Goal: Check status: Check status

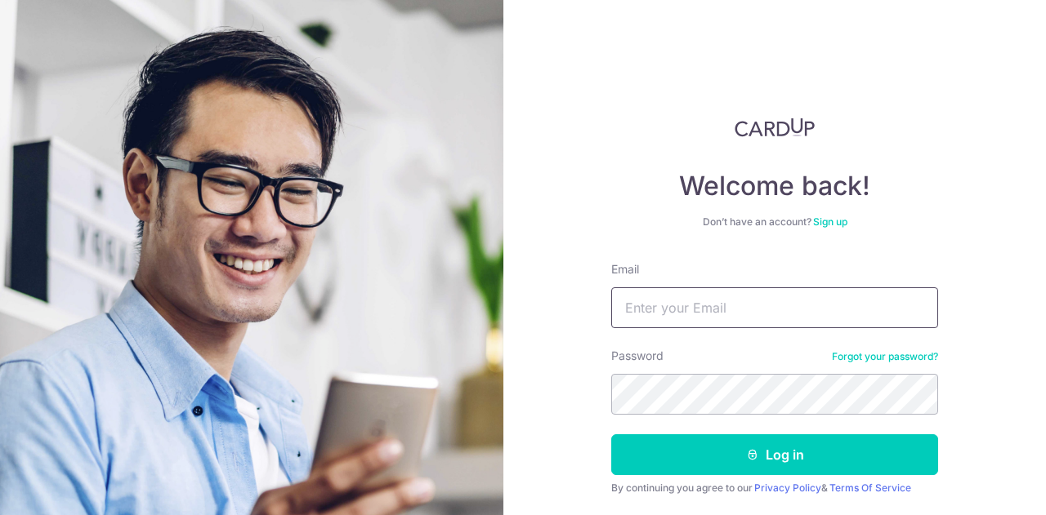
type input "[EMAIL_ADDRESS][DOMAIN_NAME]"
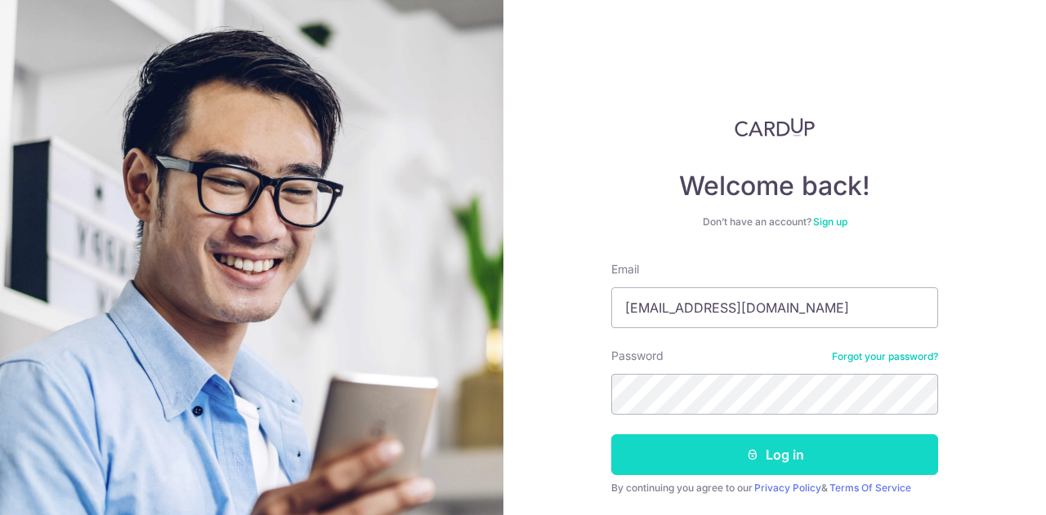
click at [723, 456] on button "Log in" at bounding box center [774, 455] width 327 height 41
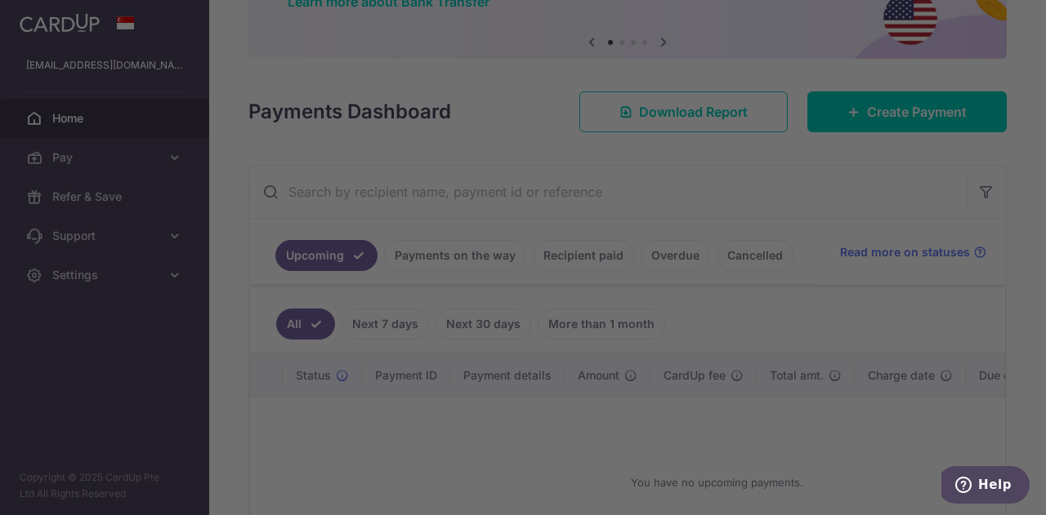
scroll to position [165, 0]
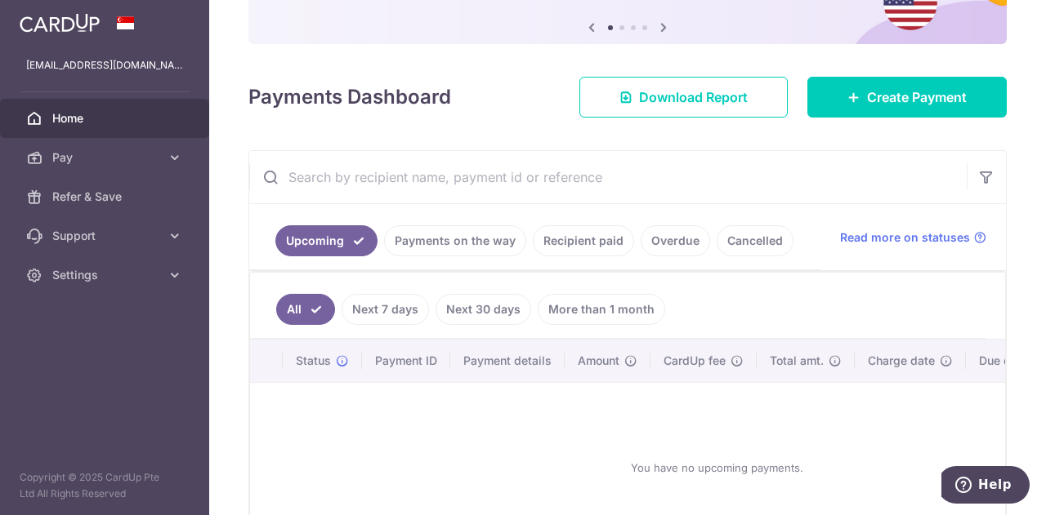
click at [464, 239] on link "Payments on the way" at bounding box center [455, 240] width 142 height 31
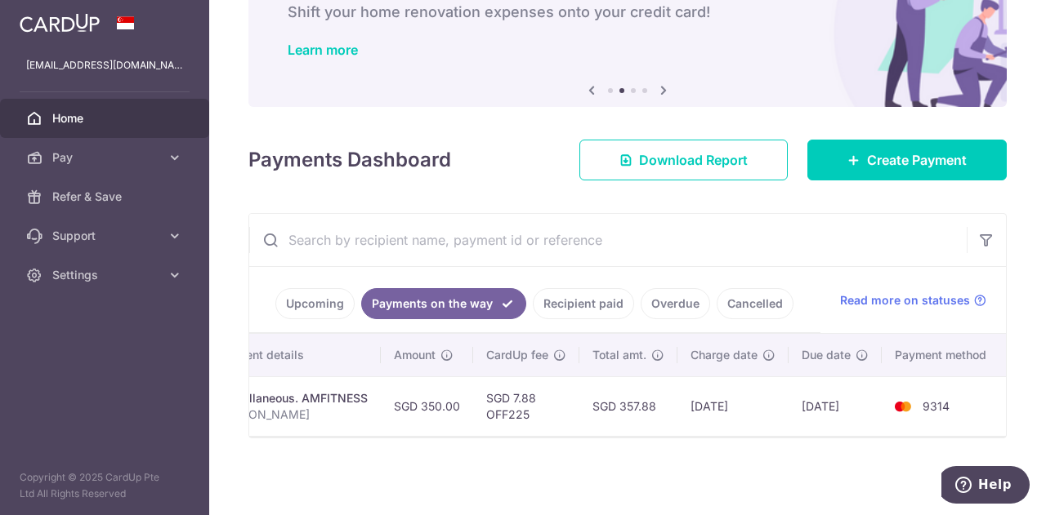
scroll to position [0, 0]
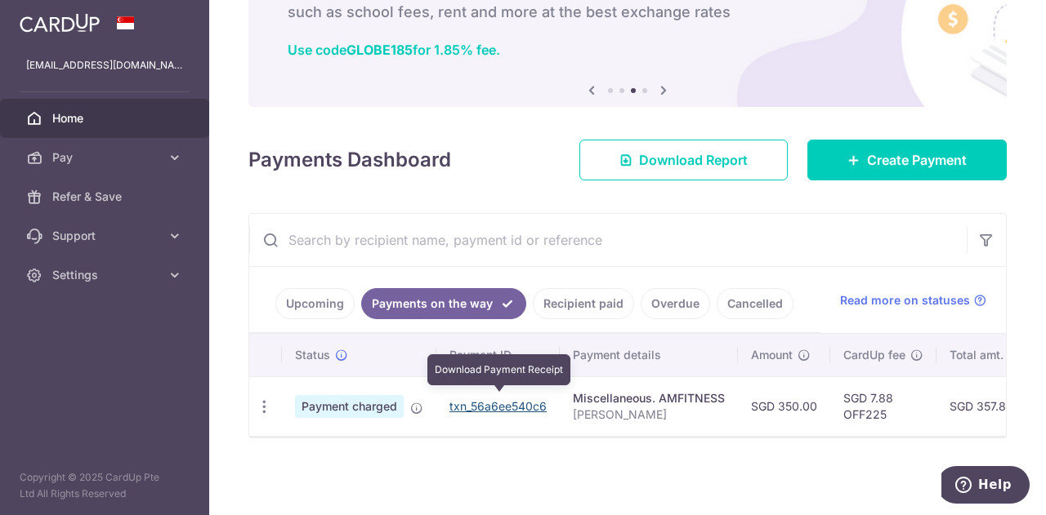
click at [465, 403] on link "txn_56a6ee540c6" at bounding box center [497, 406] width 97 height 14
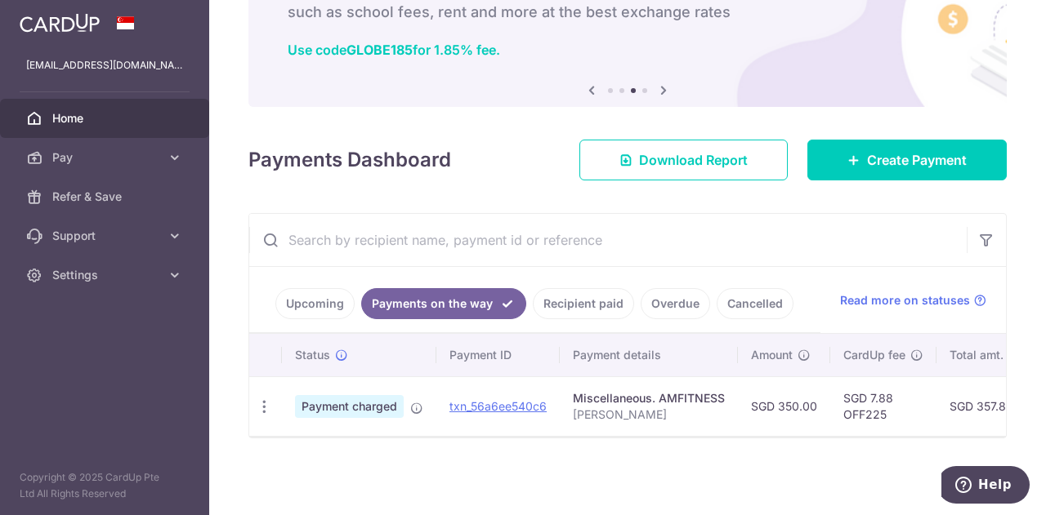
click at [787, 427] on td "SGD 350.00" at bounding box center [784, 407] width 92 height 60
